Goal: Information Seeking & Learning: Check status

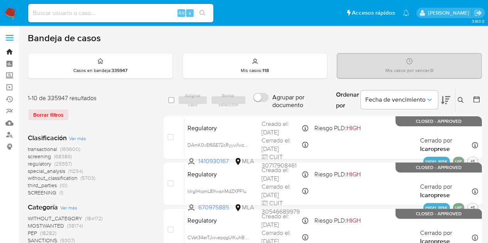
drag, startPoint x: 6, startPoint y: 53, endPoint x: 25, endPoint y: 72, distance: 27.0
click at [6, 53] on link "Bandeja" at bounding box center [46, 52] width 92 height 12
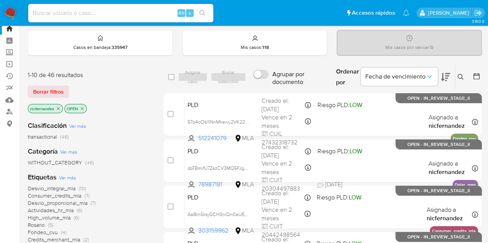
scroll to position [34, 0]
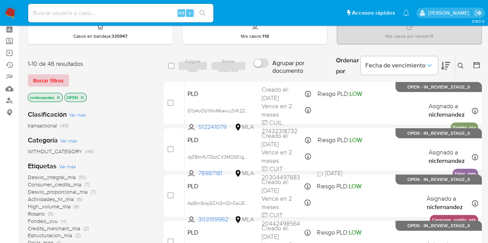
click at [44, 83] on span "Borrar filtros" at bounding box center [48, 80] width 30 height 11
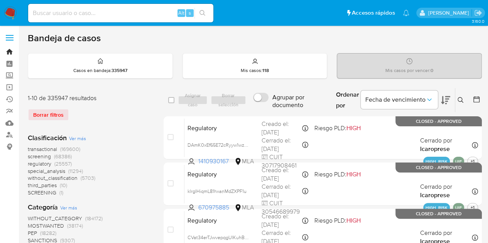
click at [11, 53] on link "Bandeja" at bounding box center [46, 52] width 92 height 12
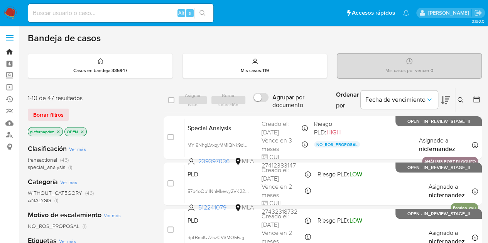
click at [10, 52] on link "Bandeja" at bounding box center [46, 52] width 92 height 12
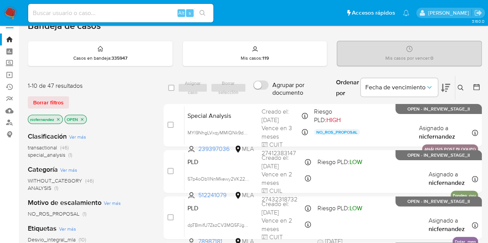
scroll to position [17, 0]
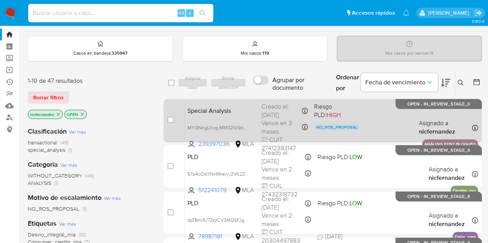
click at [249, 107] on span "Special Analysis" at bounding box center [221, 110] width 68 height 10
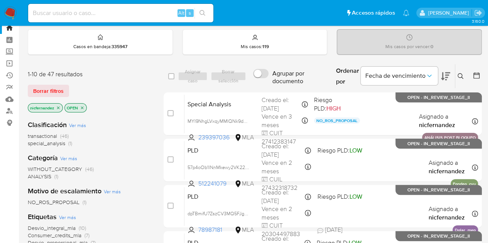
scroll to position [19, 0]
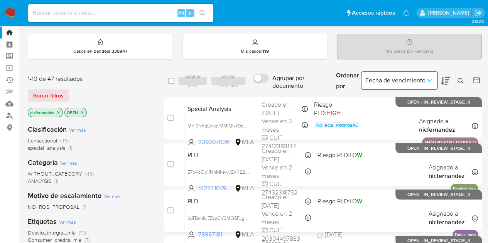
click at [393, 79] on span "Fecha de vencimiento" at bounding box center [395, 81] width 60 height 8
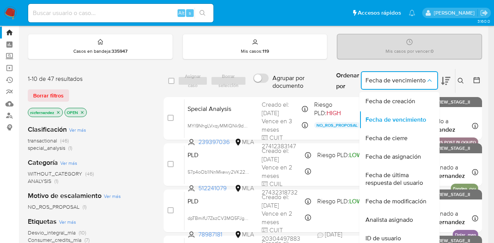
click at [250, 86] on label "Agrupar por documento" at bounding box center [289, 82] width 81 height 24
click at [253, 83] on input "Agrupar por documento" at bounding box center [260, 78] width 15 height 9
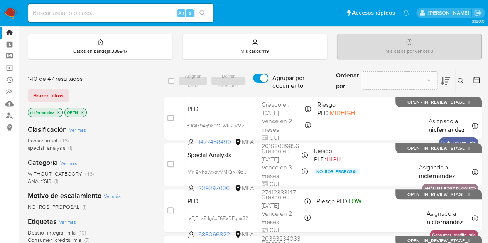
click at [261, 76] on input "Agrupar por documento" at bounding box center [260, 78] width 15 height 9
checkbox input "false"
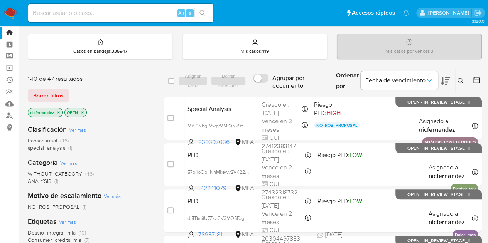
click at [66, 207] on span "NO_ROS_PROPOSAL" at bounding box center [54, 207] width 52 height 8
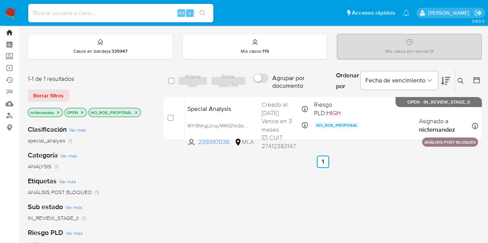
click at [12, 34] on link "Bandeja" at bounding box center [46, 33] width 92 height 12
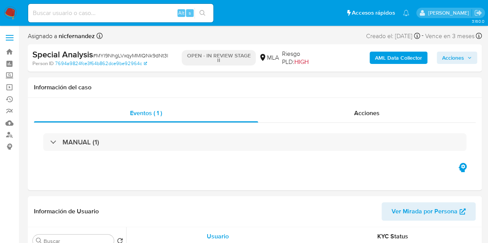
select select "10"
click at [380, 112] on div "Acciones" at bounding box center [366, 113] width 217 height 19
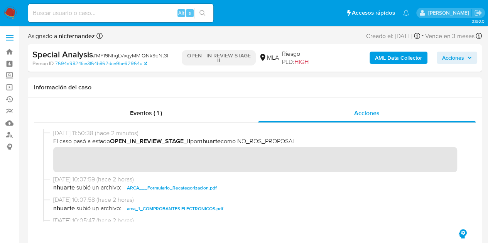
click at [452, 57] on span "Acciones" at bounding box center [453, 58] width 22 height 12
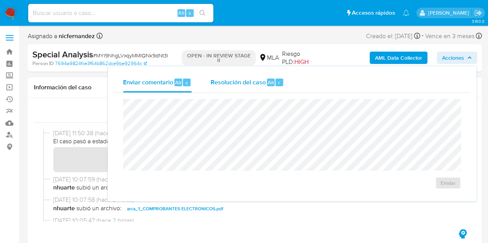
click at [243, 83] on span "Resolución del caso" at bounding box center [237, 82] width 55 height 9
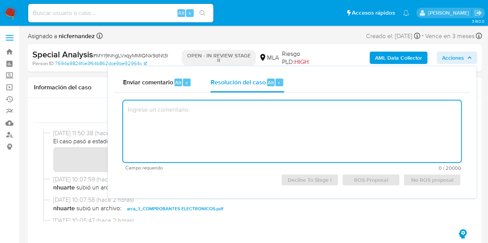
click at [269, 131] on textarea at bounding box center [292, 132] width 338 height 62
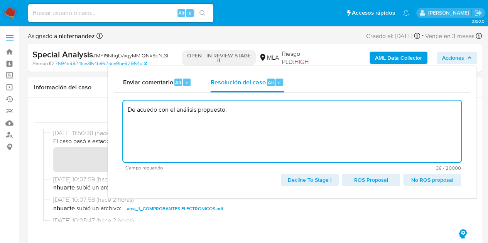
click at [148, 111] on textarea "De acuedo con el análisis propuesto." at bounding box center [292, 132] width 338 height 62
click at [251, 115] on textarea "De acuerdo con el análisis propuesto." at bounding box center [292, 132] width 338 height 62
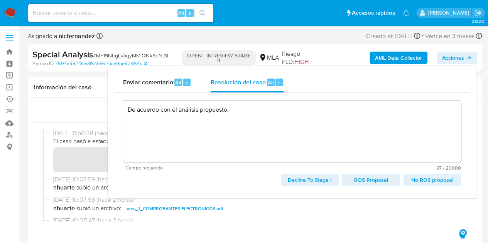
click at [431, 182] on span "No ROS proposal" at bounding box center [431, 180] width 47 height 11
type textarea "De acuerdo con el análisis propuesto."
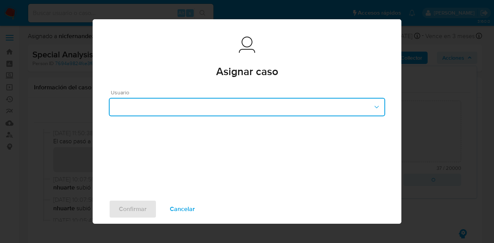
click at [295, 109] on button "button" at bounding box center [247, 107] width 276 height 19
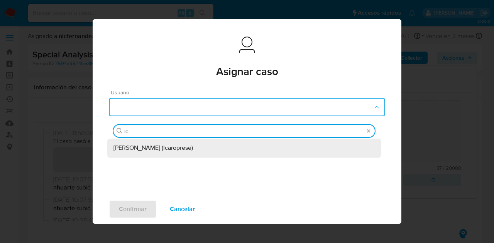
type input "lea"
click at [188, 144] on span "Leandro Ezequiel Caroprese (lcaroprese)" at bounding box center [152, 148] width 79 height 8
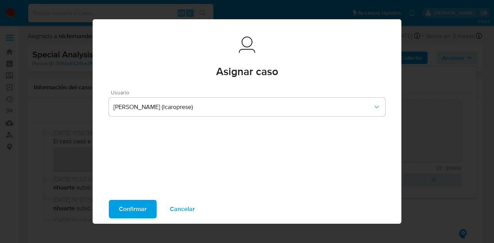
click at [124, 209] on span "Confirmar" at bounding box center [133, 209] width 28 height 17
type textarea "De acuerdo con el análisis propuesto."
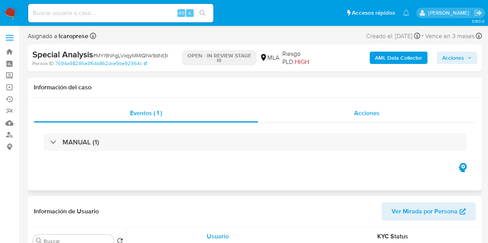
select select "10"
click at [389, 116] on div "Acciones" at bounding box center [366, 113] width 217 height 19
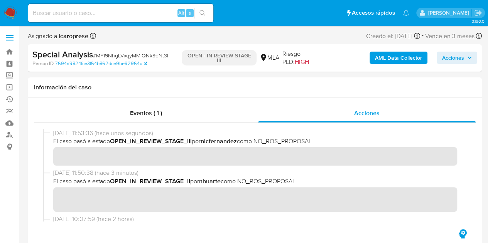
click at [454, 54] on span "Acciones" at bounding box center [453, 58] width 22 height 12
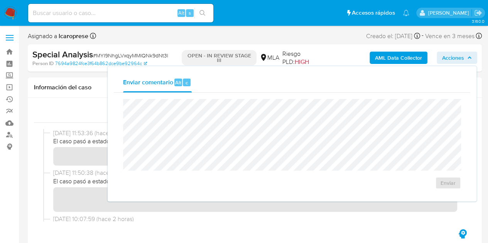
click at [454, 54] on span "Acciones" at bounding box center [453, 58] width 22 height 12
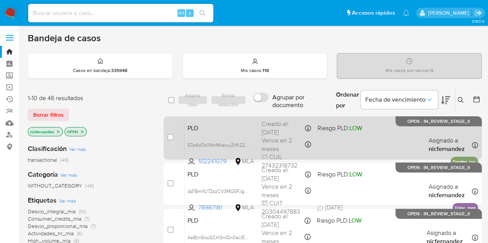
click at [174, 138] on div "case-item-checkbox No es posible asignar el caso" at bounding box center [175, 137] width 17 height 39
click at [170, 137] on input "checkbox" at bounding box center [170, 137] width 6 height 6
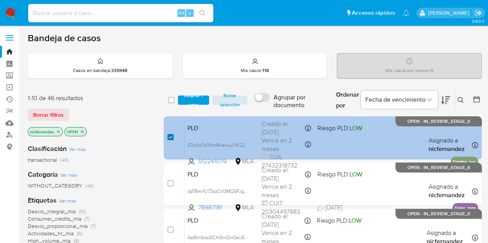
click at [170, 137] on input "checkbox" at bounding box center [170, 137] width 6 height 6
checkbox input "false"
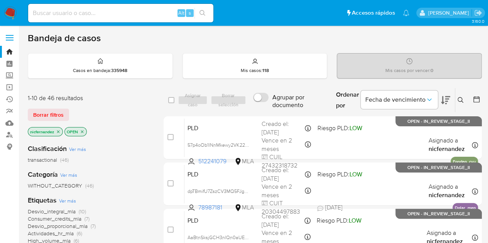
drag, startPoint x: 63, startPoint y: 113, endPoint x: 90, endPoint y: 116, distance: 27.5
click at [62, 113] on span "Borrar filtros" at bounding box center [48, 115] width 30 height 11
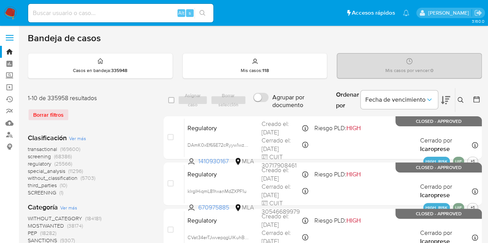
drag, startPoint x: 460, startPoint y: 98, endPoint x: 409, endPoint y: 121, distance: 56.6
click at [460, 98] on icon at bounding box center [460, 100] width 6 height 6
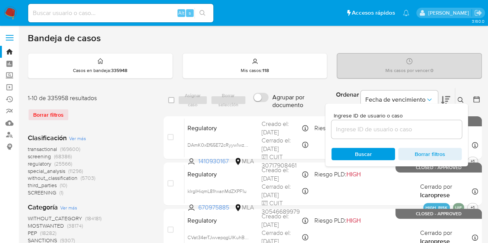
click at [395, 133] on input at bounding box center [396, 130] width 130 height 10
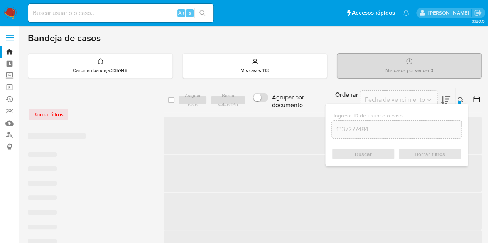
click at [460, 100] on icon at bounding box center [460, 100] width 6 height 6
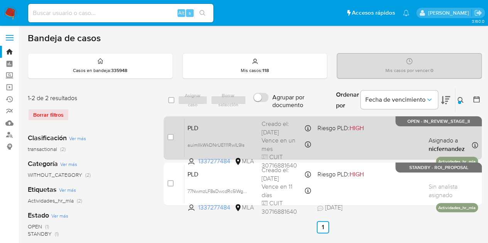
click at [234, 130] on span "PLD" at bounding box center [221, 128] width 68 height 10
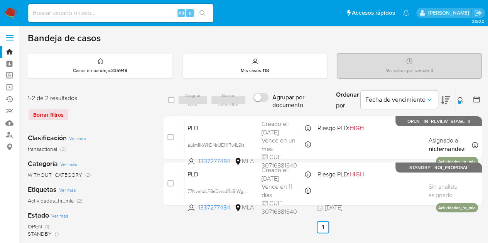
click at [457, 98] on icon at bounding box center [460, 100] width 6 height 6
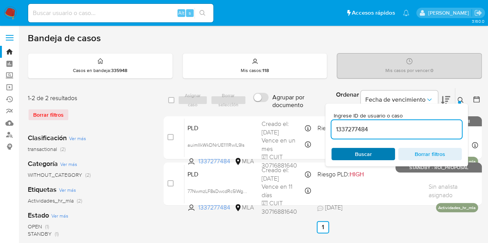
click at [366, 153] on span "Buscar" at bounding box center [363, 154] width 17 height 12
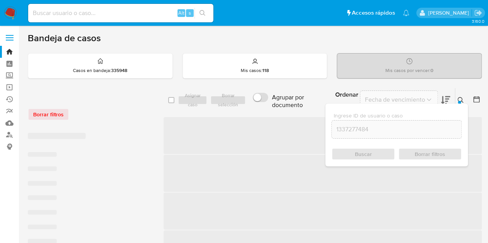
click at [460, 101] on icon at bounding box center [460, 100] width 6 height 6
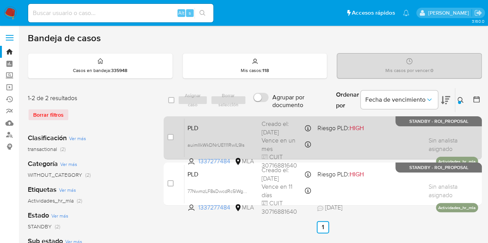
click at [214, 130] on span "PLD" at bounding box center [221, 128] width 68 height 10
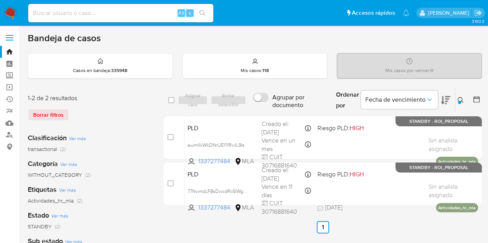
click at [463, 99] on icon at bounding box center [460, 100] width 6 height 6
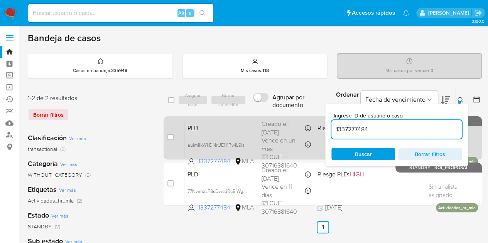
click at [277, 125] on body "Pausado Ver notificaciones Alt s Accesos rápidos Presiona las siguientes teclas…" at bounding box center [244, 229] width 488 height 459
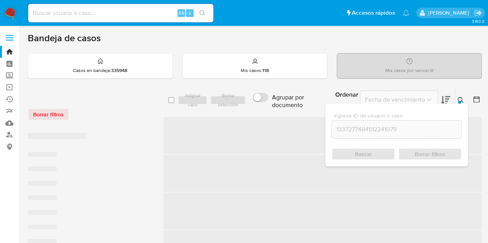
click at [365, 127] on input "1337277484512241079" at bounding box center [397, 130] width 130 height 10
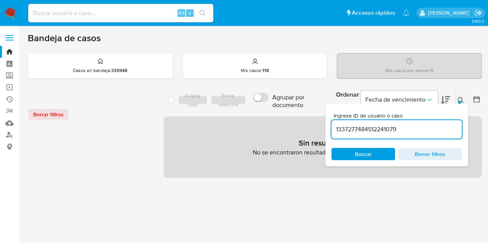
paste input
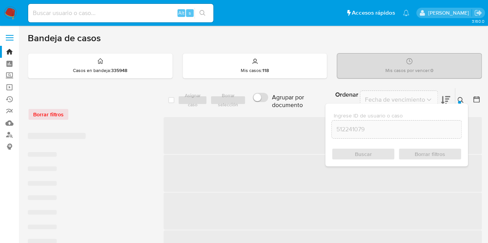
click at [460, 99] on icon at bounding box center [460, 100] width 6 height 6
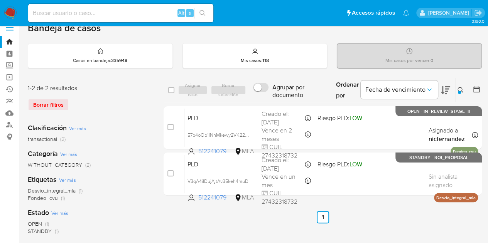
scroll to position [15, 0]
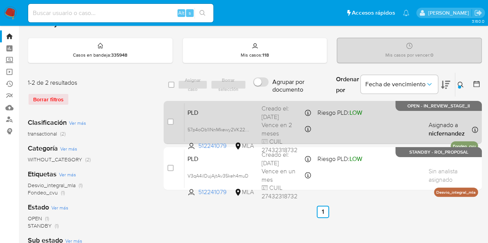
click at [224, 111] on span "PLD" at bounding box center [221, 112] width 68 height 10
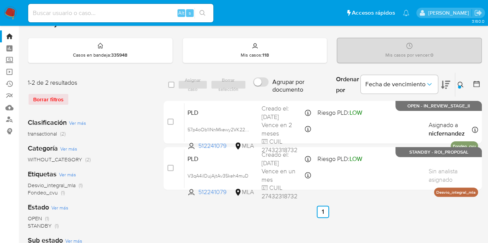
click at [458, 79] on div "Ingrese ID de usuario o caso 512241079 Buscar Borrar filtros" at bounding box center [461, 85] width 13 height 24
click at [461, 84] on icon at bounding box center [460, 85] width 6 height 6
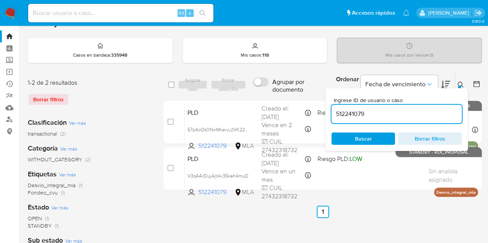
drag, startPoint x: 371, startPoint y: 112, endPoint x: 353, endPoint y: 106, distance: 18.9
click at [319, 111] on div "select-all-cases-checkbox Asignar caso Borrar selección Agrupar por documento O…" at bounding box center [322, 132] width 318 height 121
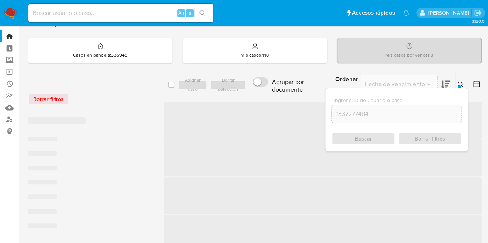
click at [462, 84] on icon at bounding box center [460, 85] width 6 height 6
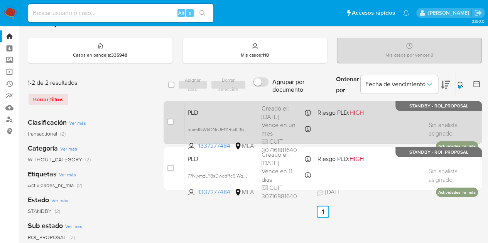
click at [210, 119] on div "PLD auimIIkWkDNrUE111RwlL9ls 1337277484 MLA Riesgo PLD: HIGH Creado el: 12/09/2…" at bounding box center [330, 122] width 293 height 39
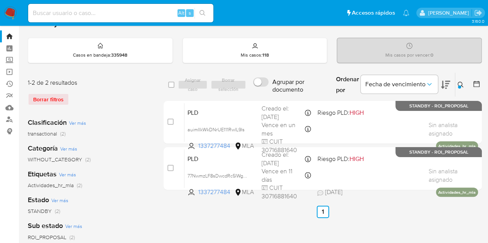
click at [244, 221] on div "select-all-cases-checkbox Asignar caso Borrar selección Agrupar por documento O…" at bounding box center [322, 241] width 318 height 339
click at [459, 82] on icon at bounding box center [460, 85] width 6 height 6
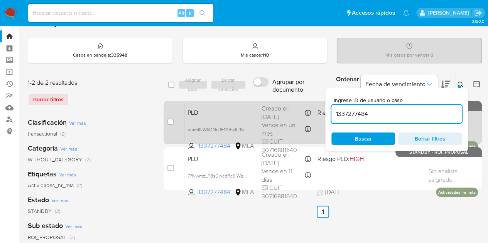
drag, startPoint x: 416, startPoint y: 113, endPoint x: 255, endPoint y: 105, distance: 161.0
click at [255, 105] on div "select-all-cases-checkbox Asignar caso Borrar selección Agrupar por documento O…" at bounding box center [322, 132] width 318 height 121
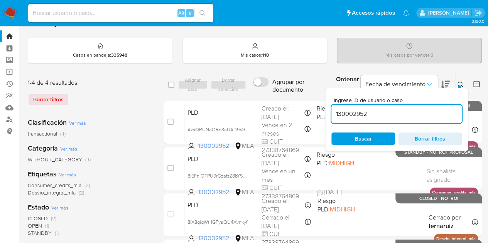
click at [463, 82] on icon at bounding box center [460, 85] width 6 height 6
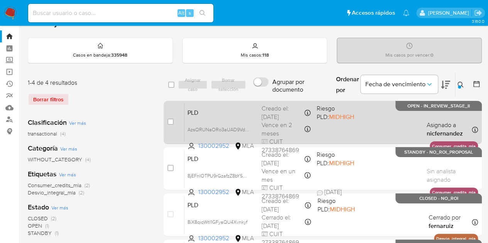
click at [230, 114] on span "PLD" at bounding box center [221, 112] width 68 height 10
click at [245, 129] on span "AzsQRUNaORo3aUAD9VdP85tQ" at bounding box center [222, 129] width 71 height 8
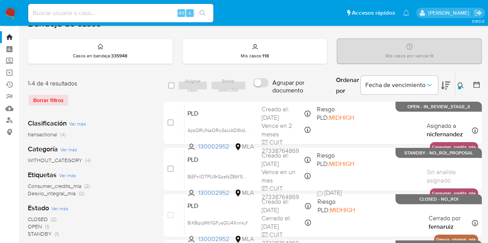
scroll to position [12, 0]
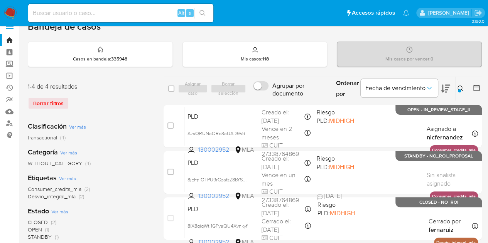
click at [461, 86] on icon at bounding box center [460, 89] width 6 height 6
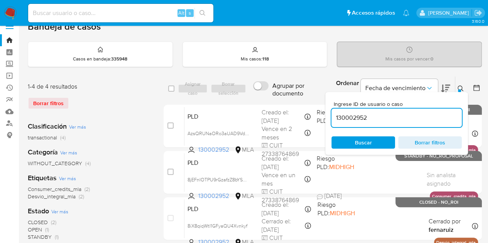
click at [358, 135] on div "Ingrese ID de usuario o caso 130002952 Buscar Borrar filtros" at bounding box center [396, 123] width 143 height 63
click at [358, 138] on span "Buscar" at bounding box center [363, 143] width 17 height 12
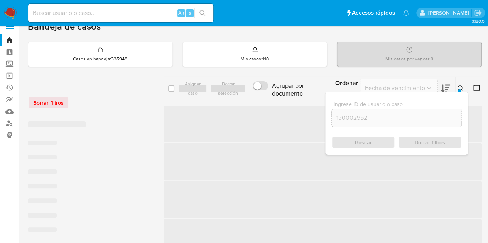
click at [461, 87] on icon at bounding box center [460, 89] width 6 height 6
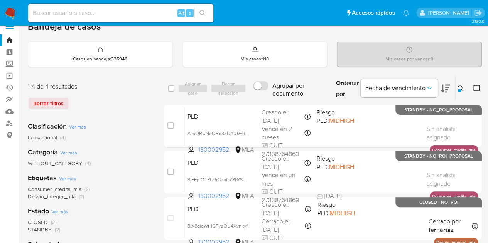
click at [461, 87] on icon at bounding box center [460, 89] width 6 height 6
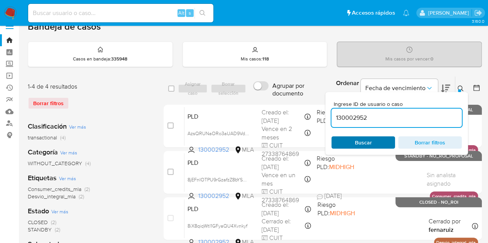
click at [364, 138] on span "Buscar" at bounding box center [363, 143] width 17 height 12
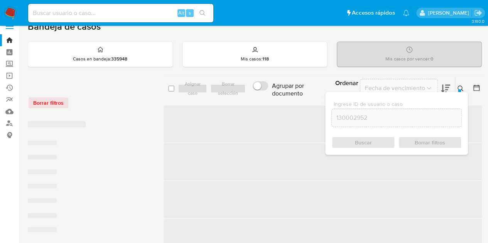
click at [461, 89] on icon at bounding box center [460, 89] width 6 height 6
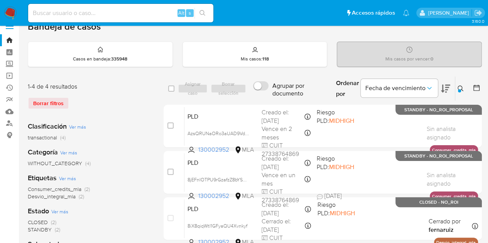
click at [460, 86] on icon at bounding box center [460, 89] width 6 height 6
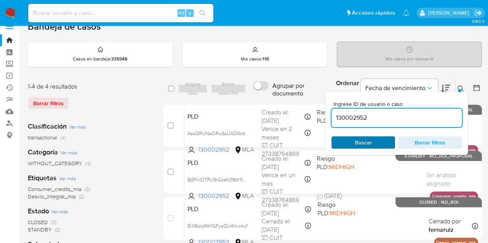
click at [374, 140] on span "Buscar" at bounding box center [363, 142] width 53 height 11
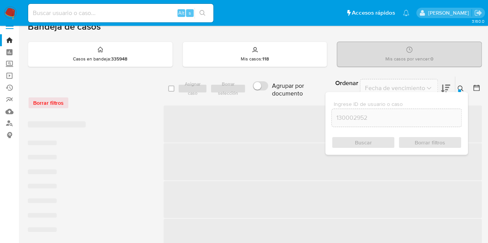
click at [462, 88] on icon at bounding box center [460, 89] width 6 height 6
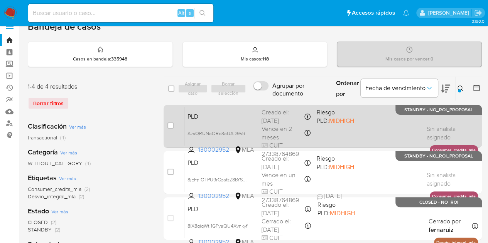
click at [210, 119] on span "PLD" at bounding box center [221, 116] width 68 height 10
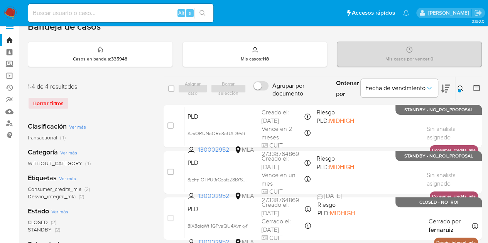
click at [463, 86] on icon at bounding box center [460, 89] width 6 height 6
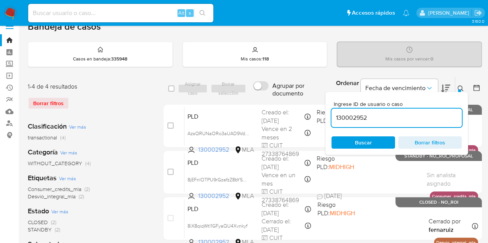
drag, startPoint x: 398, startPoint y: 116, endPoint x: 275, endPoint y: 98, distance: 123.9
click at [275, 96] on div "select-all-cases-checkbox Asignar caso Borrar selección Agrupar por documento O…" at bounding box center [322, 88] width 318 height 25
type input "382483069"
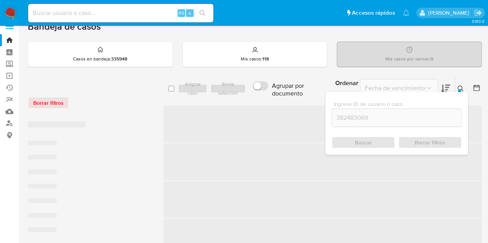
click at [460, 87] on icon at bounding box center [460, 89] width 6 height 6
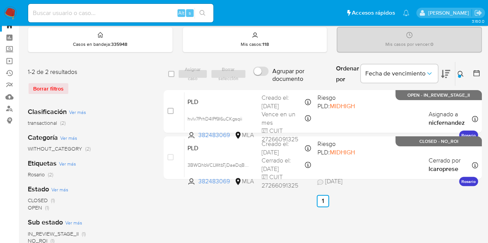
scroll to position [28, 0]
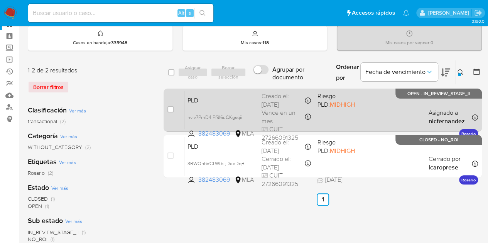
click at [234, 100] on span "PLD" at bounding box center [221, 100] width 68 height 10
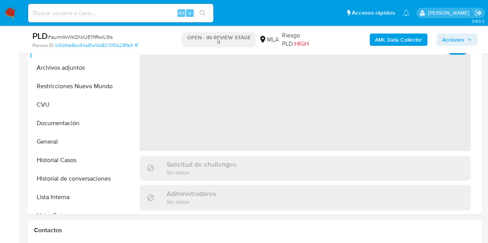
select select "10"
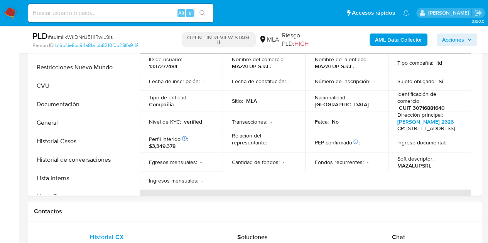
scroll to position [164, 0]
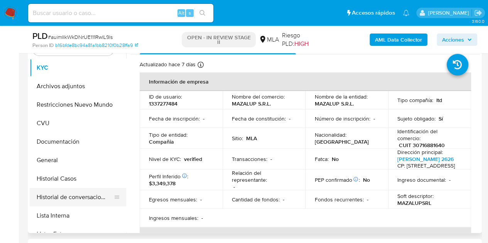
click at [76, 201] on button "Historial de conversaciones" at bounding box center [75, 197] width 90 height 19
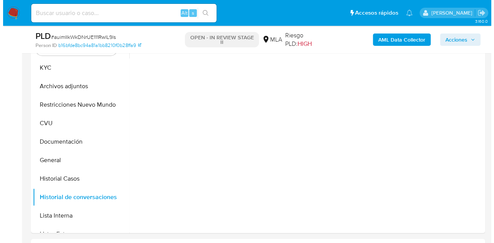
scroll to position [140, 0]
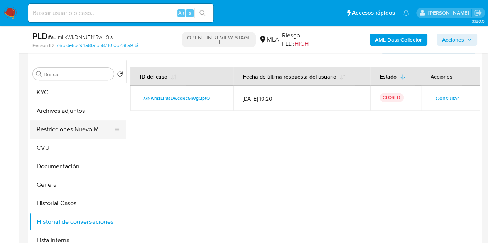
click at [43, 131] on button "Restricciones Nuevo Mundo" at bounding box center [75, 129] width 90 height 19
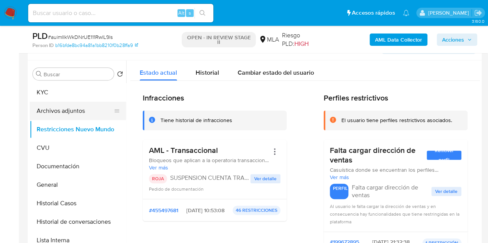
click at [52, 108] on button "Archivos adjuntos" at bounding box center [75, 111] width 90 height 19
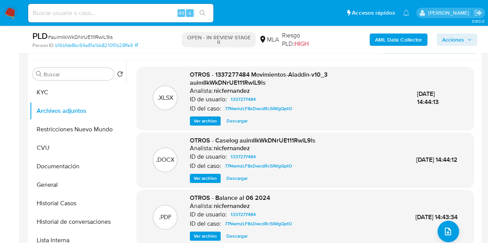
click at [204, 177] on span "Ver archivo" at bounding box center [205, 179] width 23 height 8
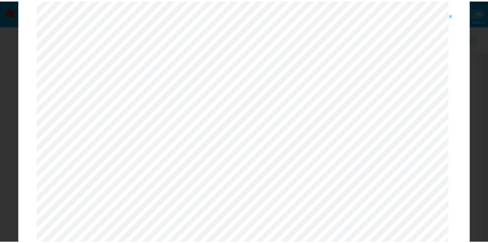
scroll to position [0, 0]
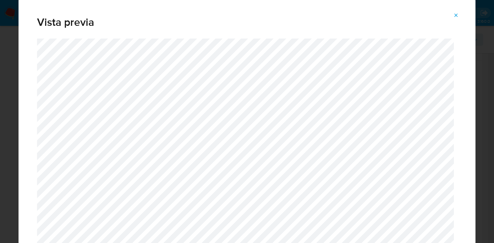
click at [454, 15] on icon "Attachment preview" at bounding box center [456, 15] width 6 height 6
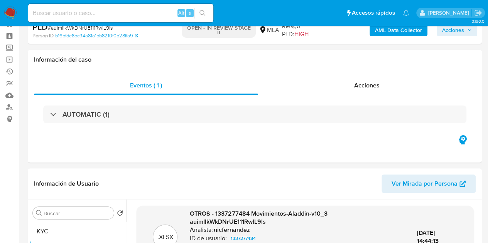
scroll to position [13, 0]
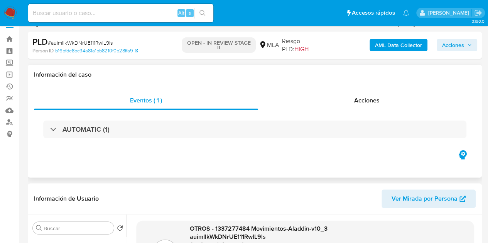
click at [172, 159] on div "Eventos ( 1 ) Acciones AUTOMATIC (1)" at bounding box center [255, 131] width 454 height 93
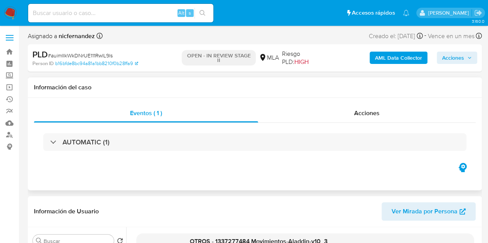
click at [126, 189] on div "Eventos ( 1 ) Acciones AUTOMATIC (1)" at bounding box center [255, 144] width 454 height 93
click at [453, 56] on span "Acciones" at bounding box center [453, 58] width 22 height 12
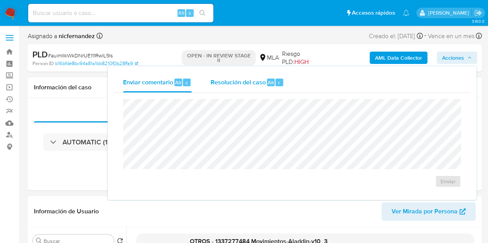
click at [263, 92] on div "Resolución del caso Alt r" at bounding box center [247, 82] width 74 height 20
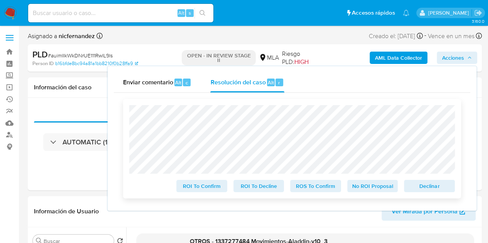
click at [432, 188] on span "Declinar" at bounding box center [429, 186] width 40 height 11
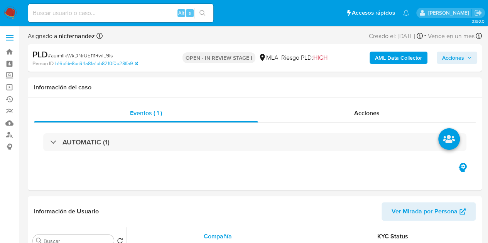
select select "10"
click at [448, 52] on div "AML Data Collector Acciones" at bounding box center [404, 58] width 146 height 18
click at [451, 54] on span "Acciones" at bounding box center [453, 58] width 22 height 12
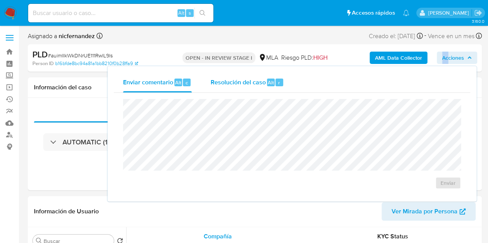
click at [271, 90] on div "Resolución del caso Alt r" at bounding box center [247, 82] width 74 height 20
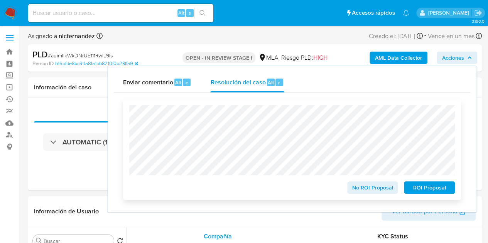
click at [420, 184] on span "ROI Proposal" at bounding box center [429, 187] width 40 height 11
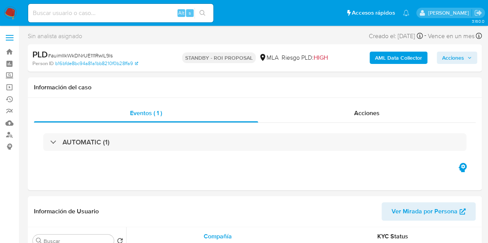
select select "10"
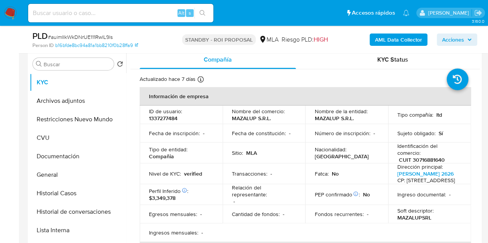
scroll to position [155, 0]
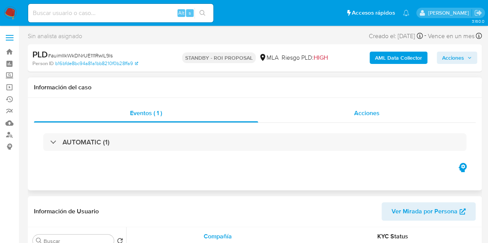
click at [366, 117] on span "Acciones" at bounding box center [366, 113] width 25 height 9
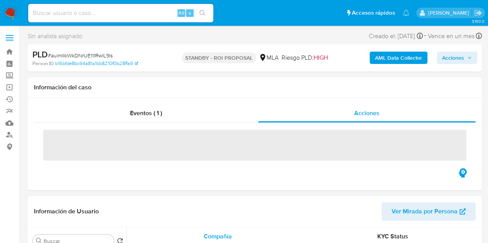
select select "10"
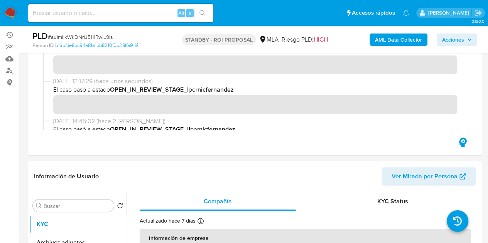
scroll to position [93, 0]
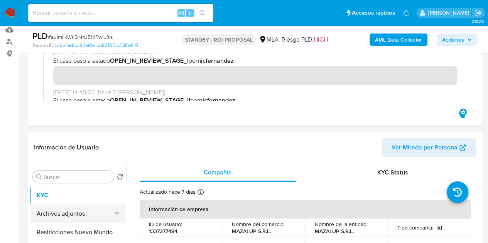
click at [55, 214] on button "Archivos adjuntos" at bounding box center [75, 214] width 90 height 19
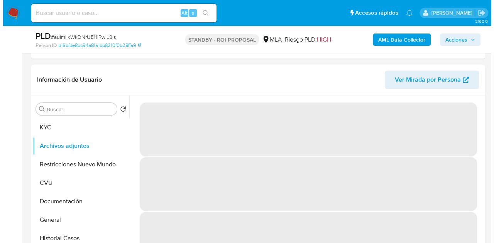
scroll to position [163, 0]
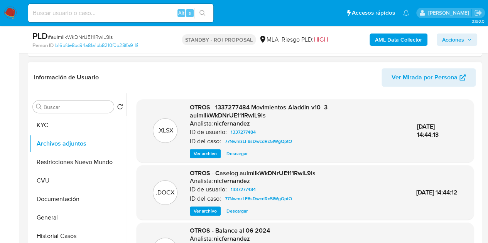
click at [197, 211] on span "Ver archivo" at bounding box center [205, 211] width 23 height 8
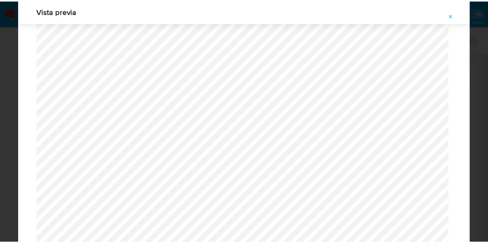
scroll to position [0, 0]
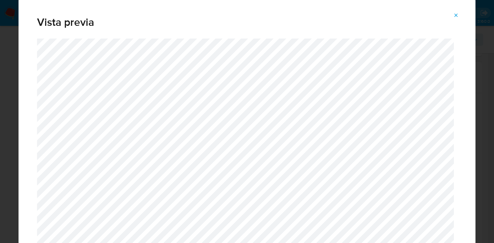
click at [457, 17] on icon "Attachment preview" at bounding box center [456, 15] width 6 height 6
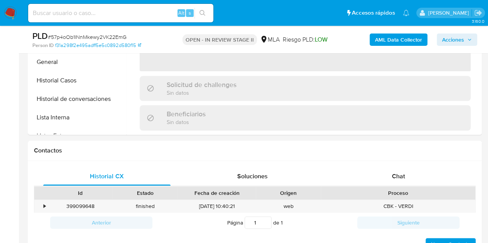
select select "10"
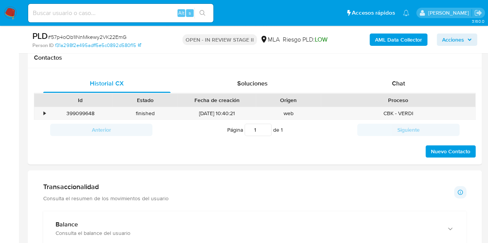
scroll to position [382, 0]
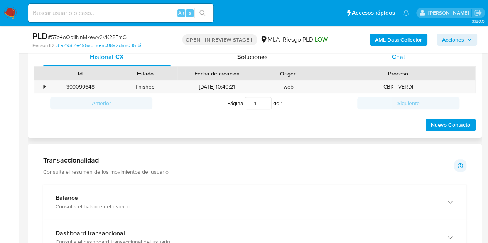
click at [414, 61] on div "Chat" at bounding box center [398, 57] width 127 height 19
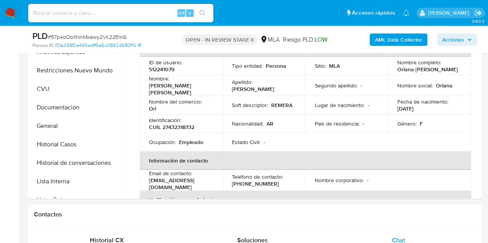
scroll to position [152, 0]
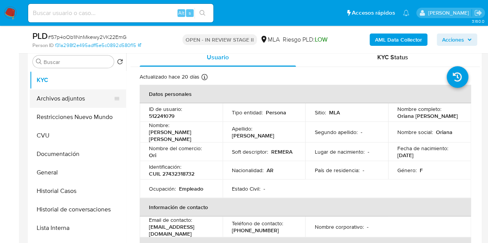
click at [72, 97] on button "Archivos adjuntos" at bounding box center [75, 98] width 90 height 19
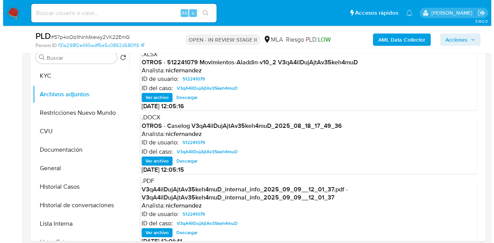
scroll to position [164, 0]
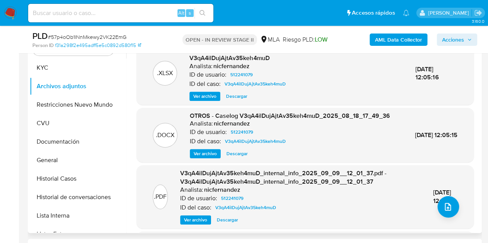
click at [201, 158] on span "Ver archivo" at bounding box center [205, 154] width 23 height 8
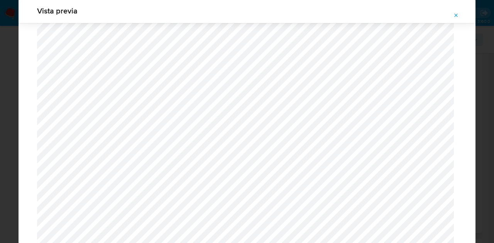
scroll to position [342, 0]
click at [454, 17] on icon "Attachment preview" at bounding box center [456, 15] width 6 height 6
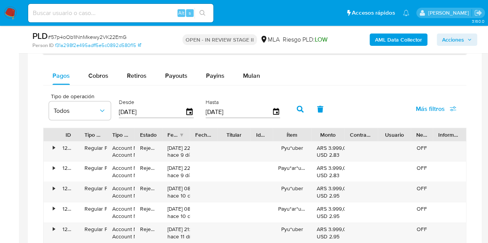
scroll to position [719, 0]
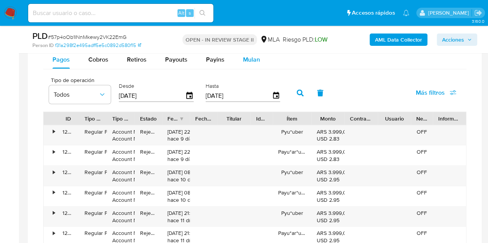
click at [250, 58] on span "Mulan" at bounding box center [251, 59] width 17 height 9
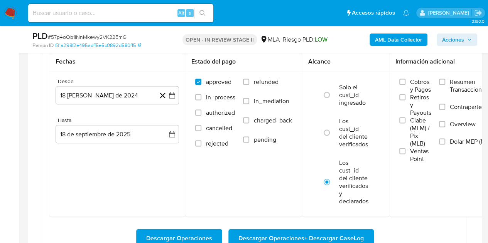
scroll to position [767, 0]
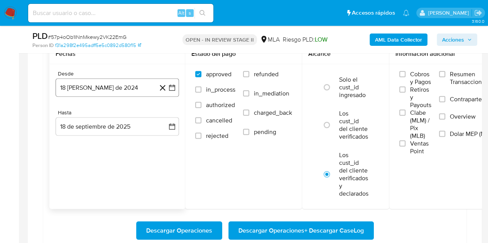
click at [151, 81] on button "18 de agosto de 2024" at bounding box center [117, 88] width 123 height 19
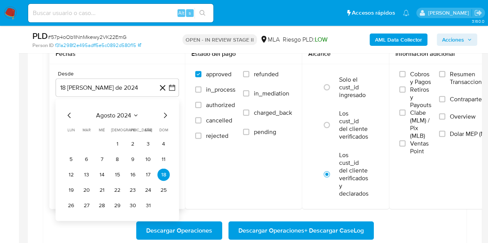
click at [164, 113] on icon "Mes siguiente" at bounding box center [164, 115] width 9 height 9
click at [163, 113] on icon "Mes siguiente" at bounding box center [164, 115] width 9 height 9
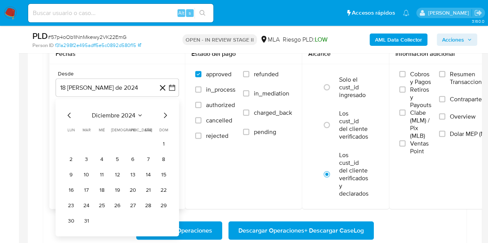
click at [163, 113] on icon "Mes siguiente" at bounding box center [164, 115] width 9 height 9
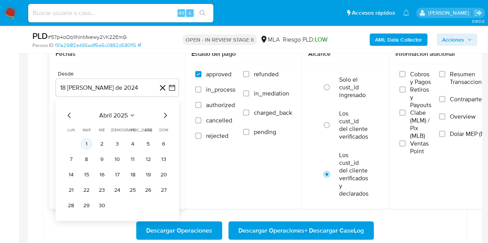
click at [86, 143] on button "1" at bounding box center [86, 144] width 12 height 12
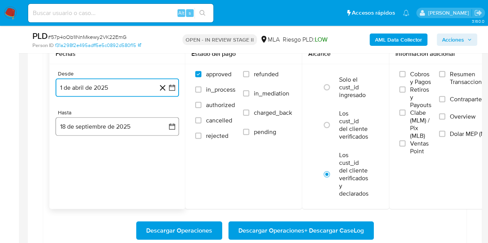
click at [93, 130] on button "18 de septiembre de 2025" at bounding box center [117, 127] width 123 height 19
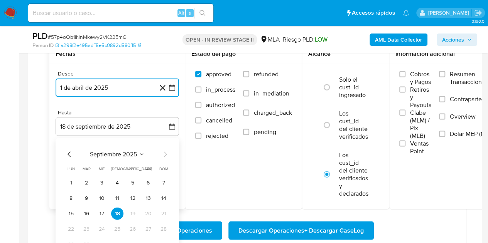
drag, startPoint x: 69, startPoint y: 152, endPoint x: 84, endPoint y: 163, distance: 18.7
click at [69, 152] on icon "Mes anterior" at bounding box center [69, 154] width 9 height 9
click at [168, 239] on button "31" at bounding box center [163, 245] width 12 height 12
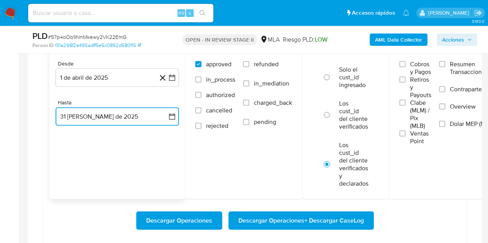
scroll to position [787, 0]
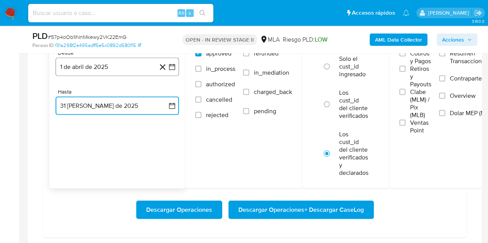
click at [117, 68] on button "1 de abril de 2025" at bounding box center [117, 67] width 123 height 19
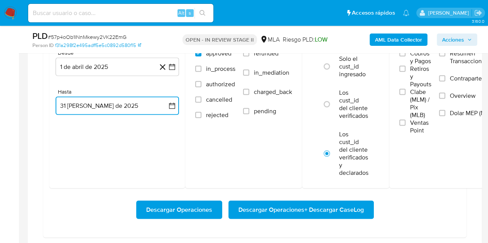
click at [88, 99] on button "31 de agosto de 2025" at bounding box center [117, 106] width 123 height 19
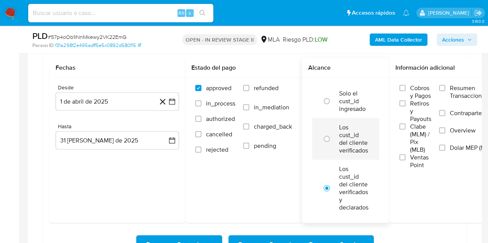
scroll to position [748, 0]
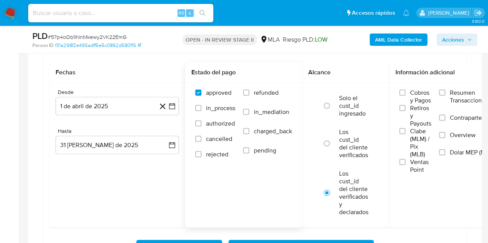
click at [266, 99] on label "refunded" at bounding box center [267, 98] width 49 height 19
click at [249, 96] on input "refunded" at bounding box center [246, 93] width 6 height 6
checkbox input "true"
click at [441, 150] on input "Dolar MEP (MLA)" at bounding box center [442, 153] width 6 height 6
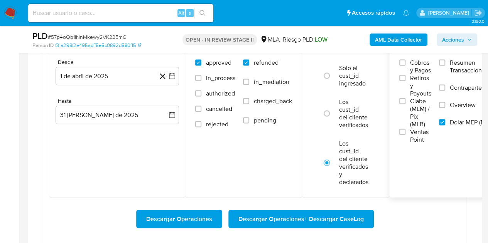
scroll to position [780, 0]
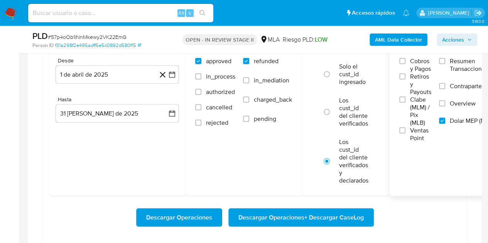
click at [286, 214] on span "Descargar Operaciones + Descargar CaseLog" at bounding box center [300, 217] width 125 height 17
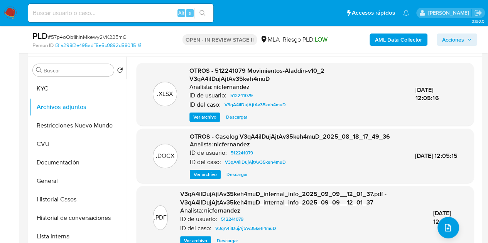
scroll to position [139, 0]
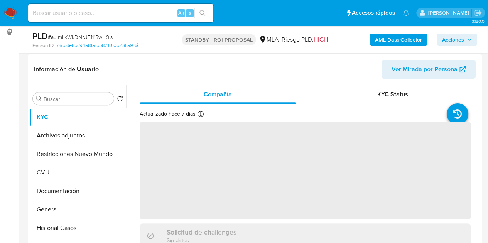
scroll to position [119, 0]
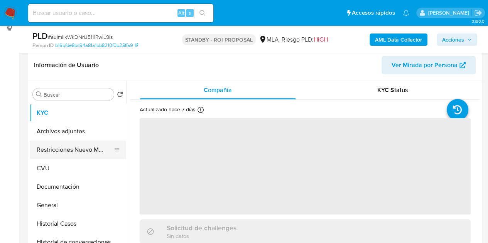
select select "10"
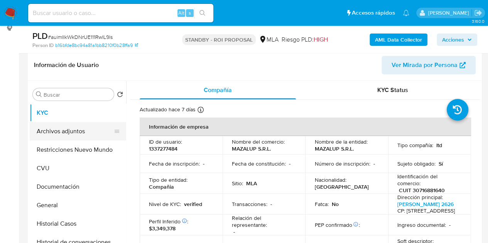
click at [67, 133] on button "Archivos adjuntos" at bounding box center [75, 131] width 90 height 19
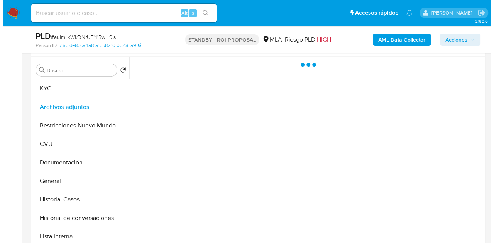
scroll to position [146, 0]
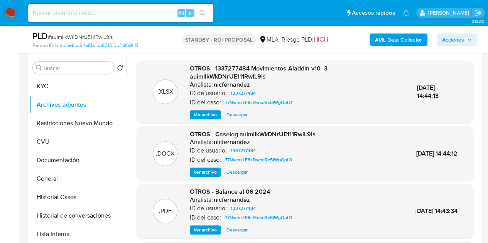
click at [204, 121] on div ".XLSX OTROS - 1337277484 Movimientos-Aladdin-v10_3 auimIIkWkDNrUE111RwlL9ls Ana…" at bounding box center [305, 92] width 337 height 63
click at [201, 175] on span "Ver archivo" at bounding box center [205, 173] width 23 height 8
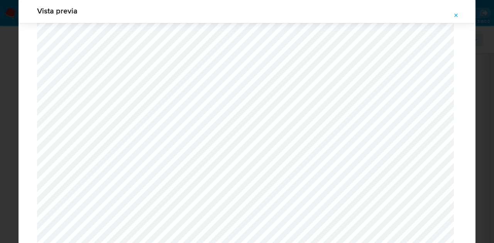
scroll to position [303, 0]
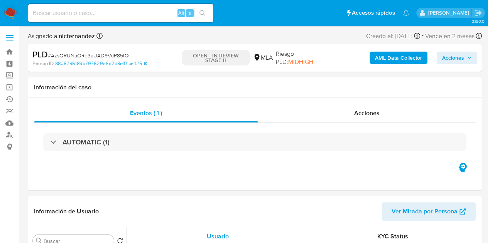
select select "10"
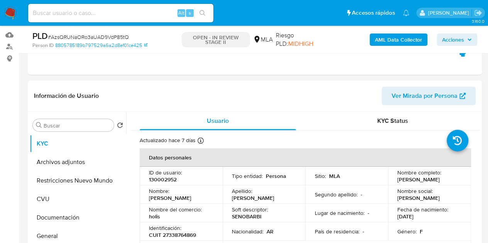
scroll to position [109, 0]
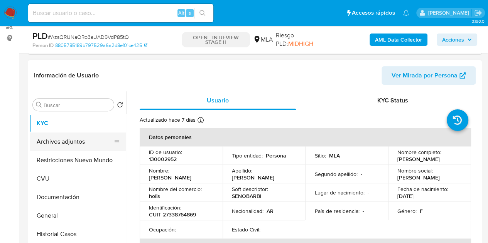
click at [74, 138] on button "Archivos adjuntos" at bounding box center [75, 142] width 90 height 19
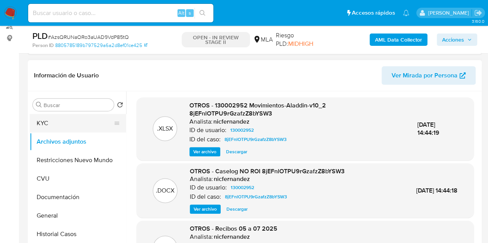
click at [65, 129] on button "KYC" at bounding box center [75, 123] width 90 height 19
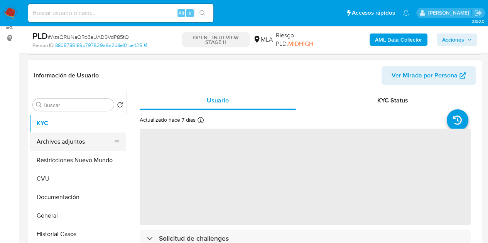
click at [67, 140] on button "Archivos adjuntos" at bounding box center [75, 142] width 90 height 19
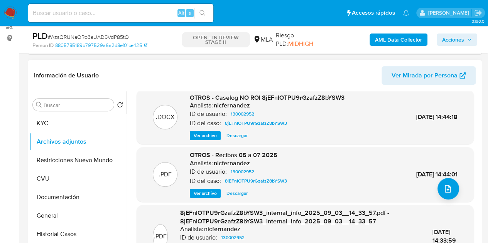
scroll to position [81, 0]
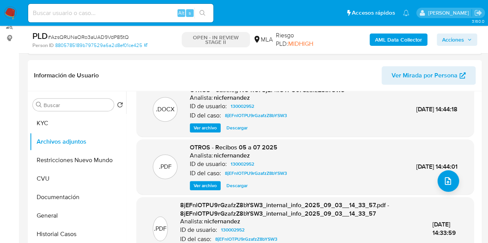
drag, startPoint x: 480, startPoint y: 175, endPoint x: 487, endPoint y: 105, distance: 69.8
click at [468, 144] on div ".PDF OTROS - Recibos 05 a 07 2025 Analista: nicfernandez ID de usuario: 1300029…" at bounding box center [305, 167] width 337 height 55
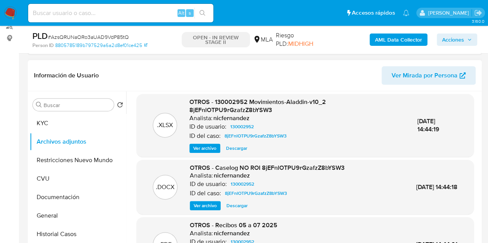
scroll to position [0, 0]
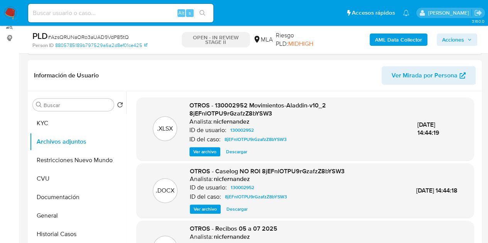
click at [382, 40] on b "AML Data Collector" at bounding box center [398, 40] width 47 height 12
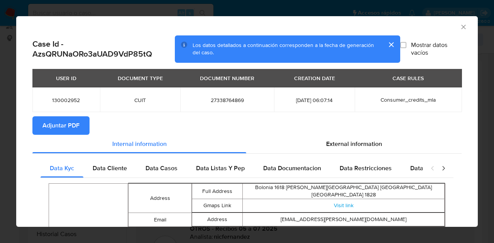
click at [67, 122] on span "Adjuntar PDF" at bounding box center [60, 125] width 37 height 17
click at [459, 26] on icon "Cerrar ventana" at bounding box center [463, 27] width 8 height 8
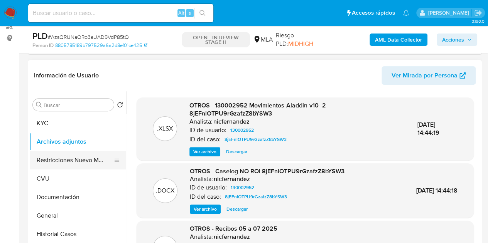
click at [57, 162] on button "Restricciones Nuevo Mundo" at bounding box center [75, 160] width 90 height 19
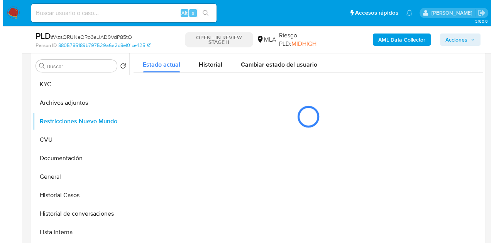
scroll to position [152, 0]
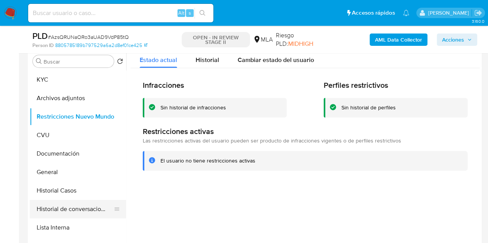
click at [47, 211] on button "Historial de conversaciones" at bounding box center [75, 209] width 90 height 19
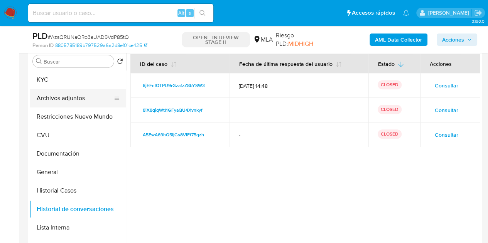
click at [88, 99] on button "Archivos adjuntos" at bounding box center [75, 98] width 90 height 19
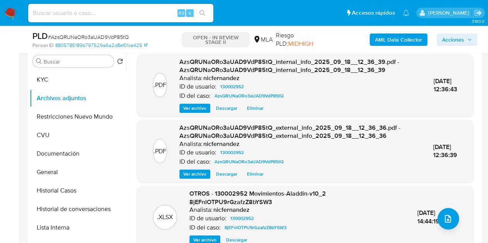
drag, startPoint x: 175, startPoint y: 142, endPoint x: 180, endPoint y: 142, distance: 5.8
click at [175, 142] on div ".PDF AzsQRUNaORo3aUAD9VdP85tQ_external_info_2025_09_18__12_36_36.pdf - AzsQRUNa…" at bounding box center [304, 151] width 329 height 55
click at [447, 218] on icon "upload-file" at bounding box center [448, 219] width 6 height 8
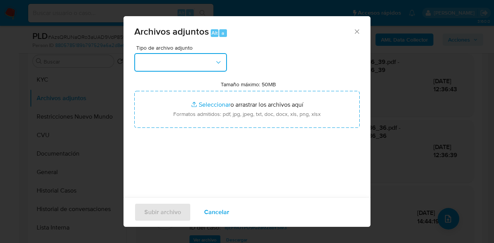
click at [211, 57] on button "button" at bounding box center [180, 62] width 93 height 19
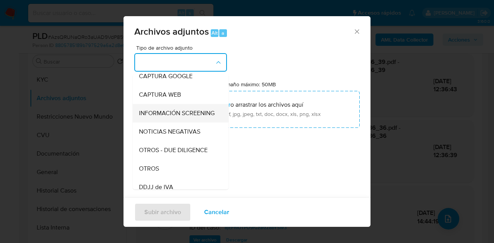
scroll to position [65, 0]
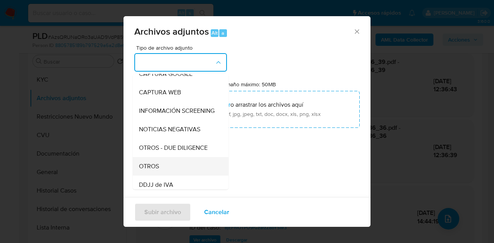
click at [167, 176] on div "OTROS" at bounding box center [178, 166] width 79 height 19
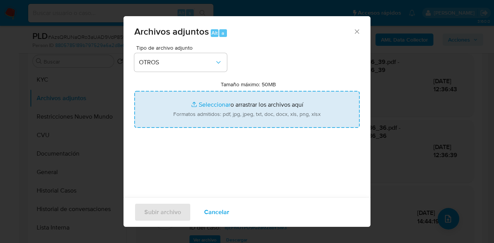
click at [209, 108] on input "Tamaño máximo: 50MB Seleccionar archivos" at bounding box center [246, 109] width 225 height 37
type input "C:\fakepath\Caselog NO ROI AzsQRUNaORo3aUAD9VdP85tQ.docx"
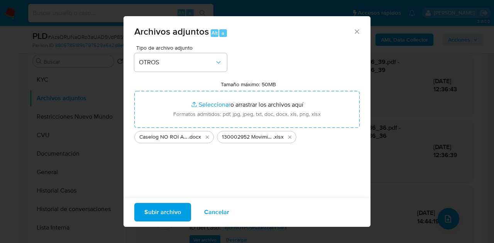
click at [163, 217] on span "Subir archivo" at bounding box center [162, 212] width 37 height 17
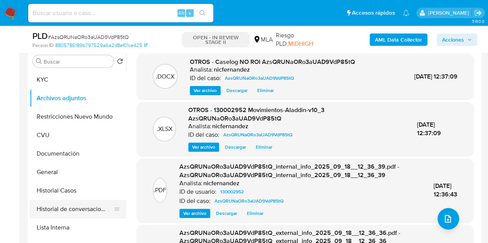
click at [70, 211] on button "Historial de conversaciones" at bounding box center [75, 209] width 90 height 19
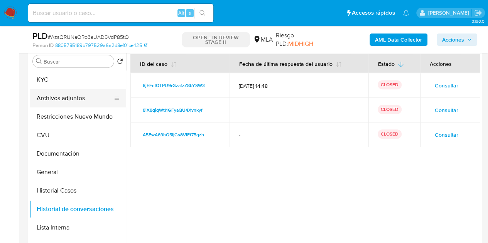
click at [66, 98] on button "Archivos adjuntos" at bounding box center [75, 98] width 90 height 19
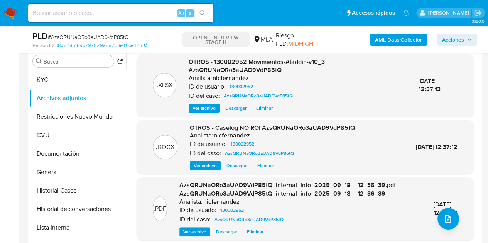
click at [200, 167] on span "Ver archivo" at bounding box center [205, 166] width 23 height 8
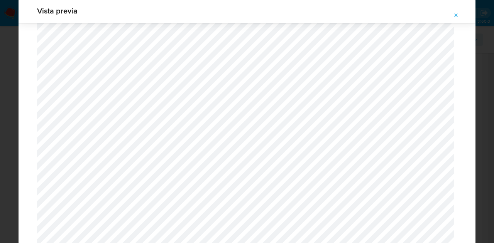
scroll to position [919, 0]
click at [459, 12] on button "Attachment preview" at bounding box center [455, 15] width 17 height 12
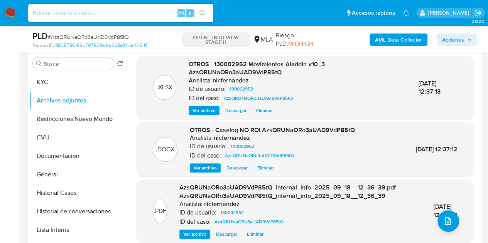
scroll to position [42, 0]
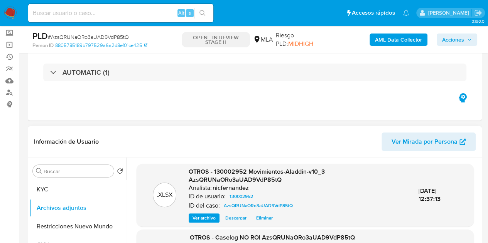
click at [457, 43] on span "Acciones" at bounding box center [453, 40] width 22 height 12
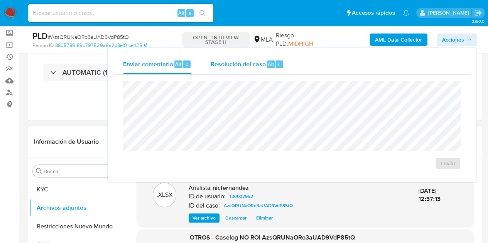
click at [252, 67] on span "Resolución del caso" at bounding box center [237, 63] width 55 height 9
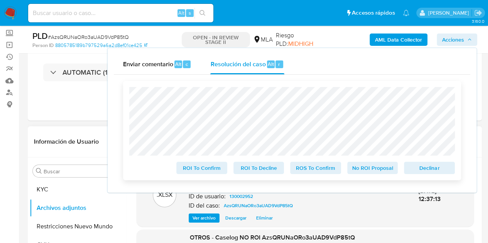
click at [361, 169] on span "No ROI Proposal" at bounding box center [372, 168] width 40 height 11
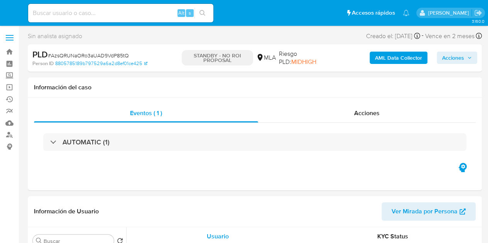
select select "10"
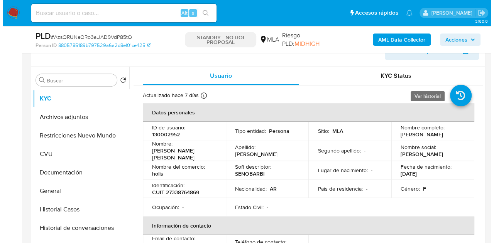
scroll to position [136, 0]
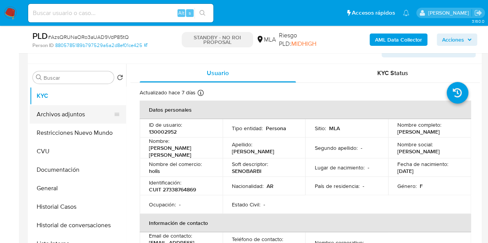
click at [61, 116] on button "Archivos adjuntos" at bounding box center [75, 114] width 90 height 19
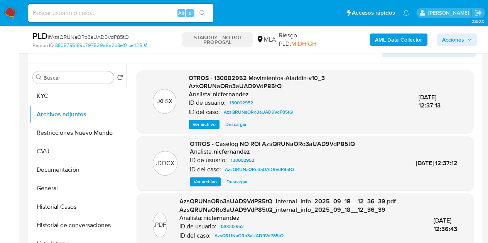
click at [204, 179] on span "Ver archivo" at bounding box center [205, 182] width 23 height 8
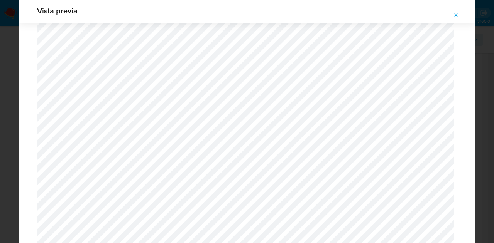
scroll to position [976, 0]
click at [456, 19] on span "Attachment preview" at bounding box center [456, 15] width 6 height 11
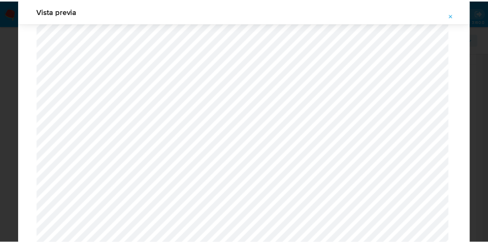
scroll to position [25, 0]
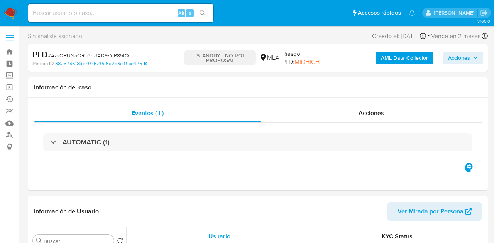
select select "10"
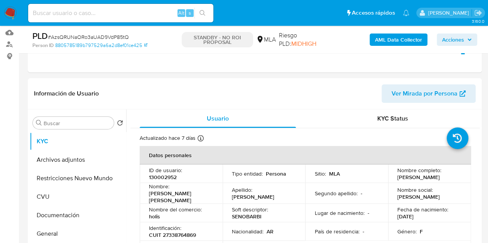
scroll to position [139, 0]
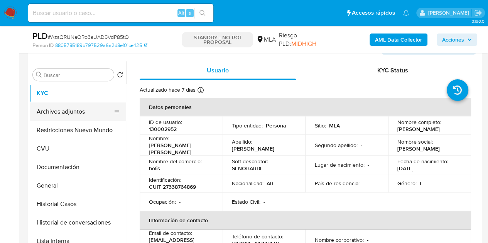
click at [71, 112] on button "Archivos adjuntos" at bounding box center [75, 112] width 90 height 19
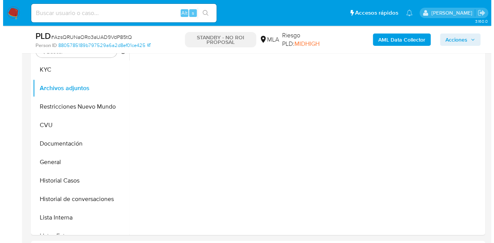
scroll to position [138, 0]
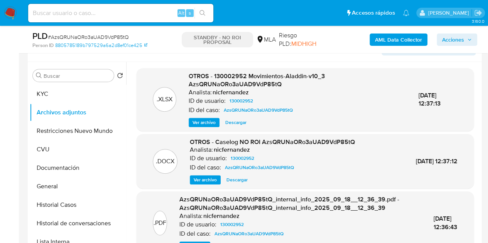
click at [201, 176] on span "Ver archivo" at bounding box center [205, 180] width 23 height 8
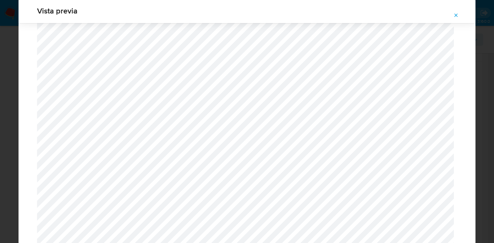
scroll to position [943, 0]
click at [458, 17] on icon "Attachment preview" at bounding box center [456, 15] width 6 height 6
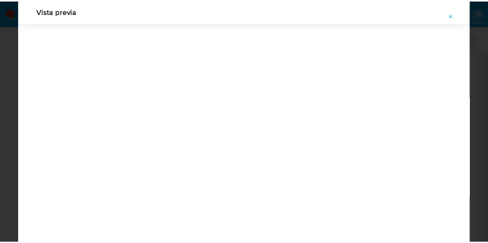
scroll to position [25, 0]
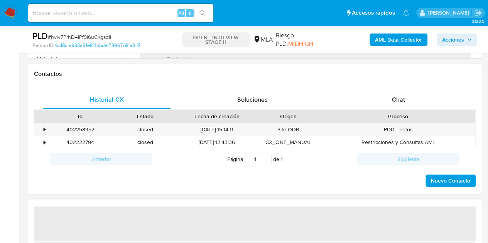
select select "10"
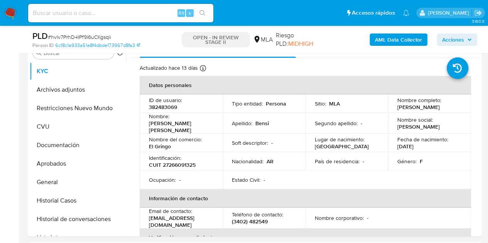
scroll to position [147, 0]
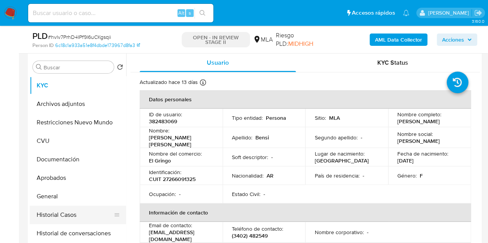
click at [68, 213] on button "Historial Casos" at bounding box center [75, 215] width 90 height 19
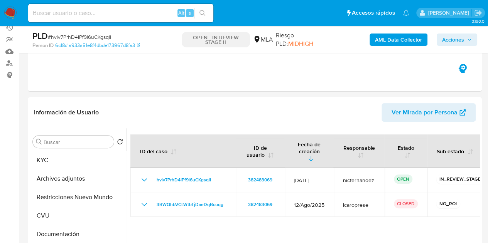
scroll to position [89, 0]
